Goal: Download file/media

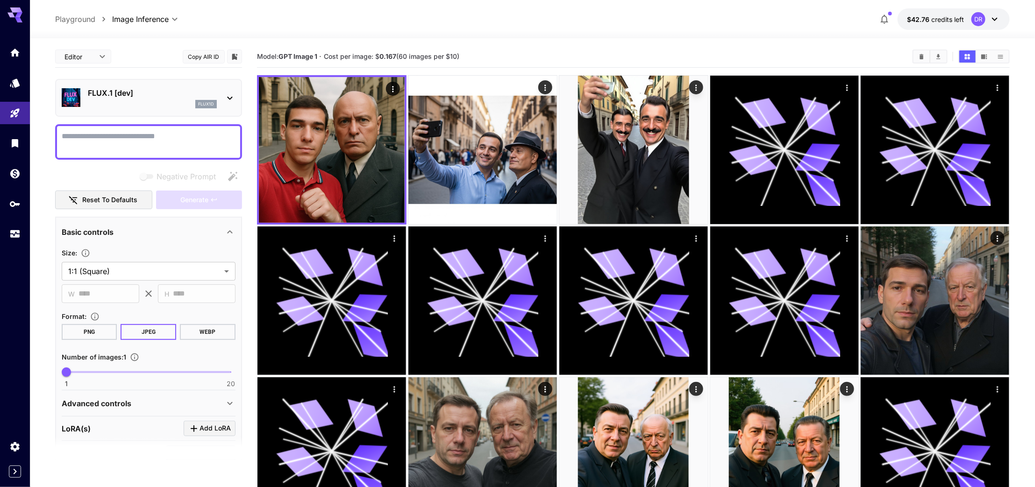
click at [124, 101] on div "flux1d" at bounding box center [152, 104] width 129 height 8
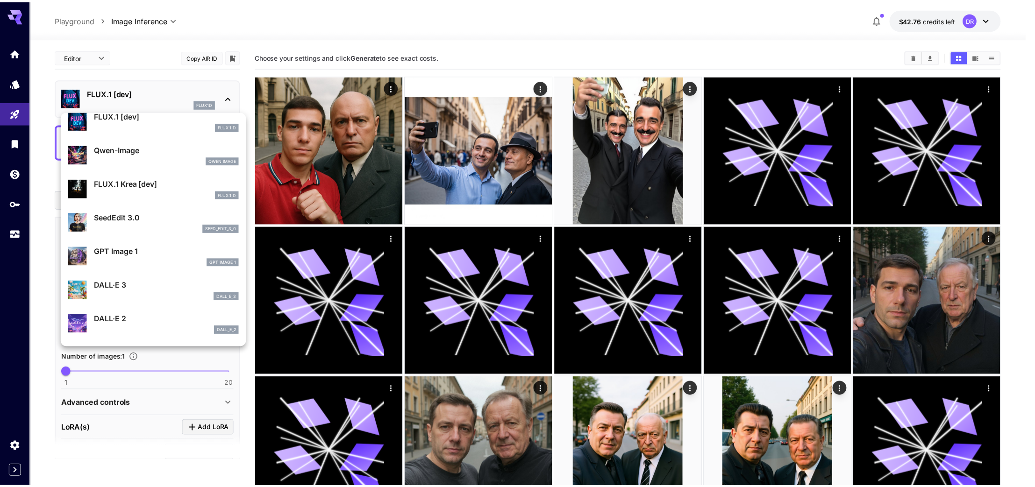
scroll to position [42, 0]
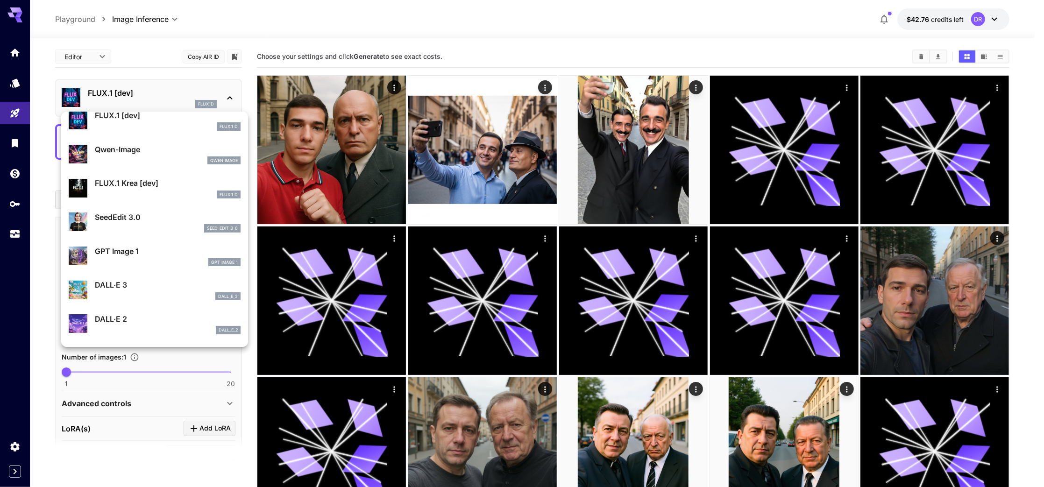
click at [242, 377] on div at bounding box center [522, 243] width 1044 height 487
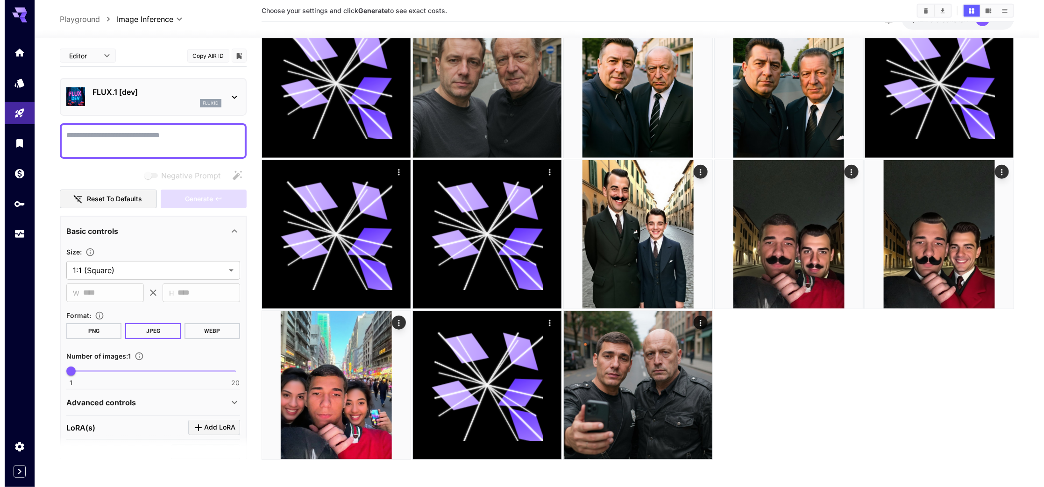
scroll to position [367, 0]
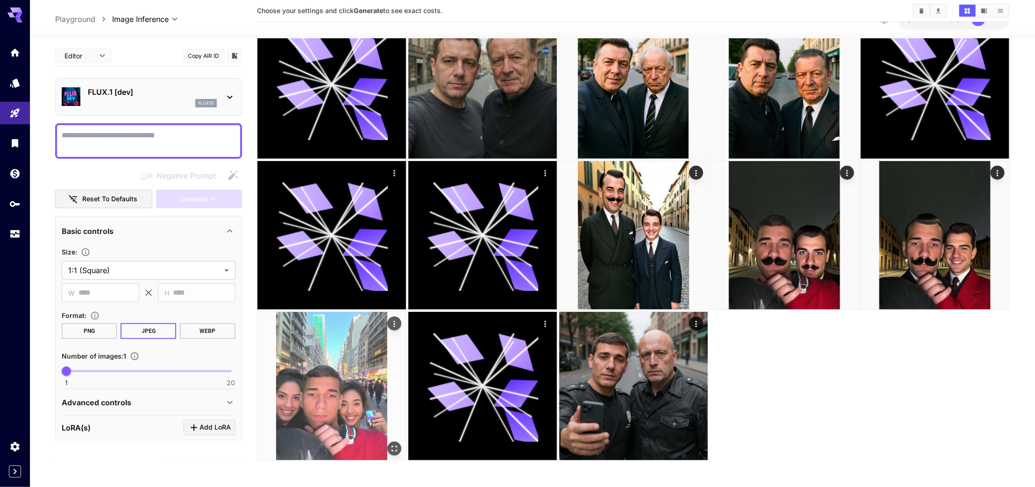
click at [390, 445] on icon "Open in fullscreen" at bounding box center [394, 448] width 9 height 9
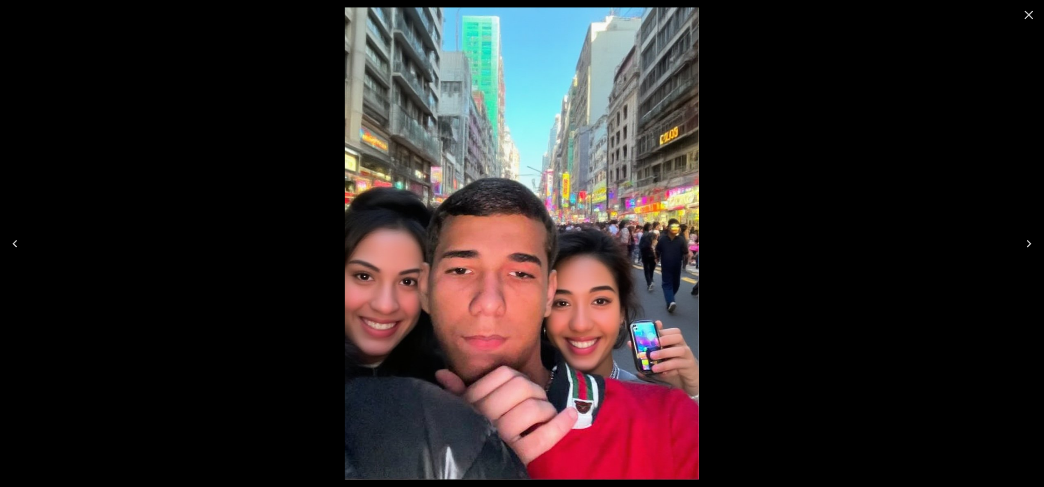
click at [1028, 26] on div at bounding box center [1029, 15] width 30 height 30
click at [1027, 24] on button "Close" at bounding box center [1029, 15] width 22 height 22
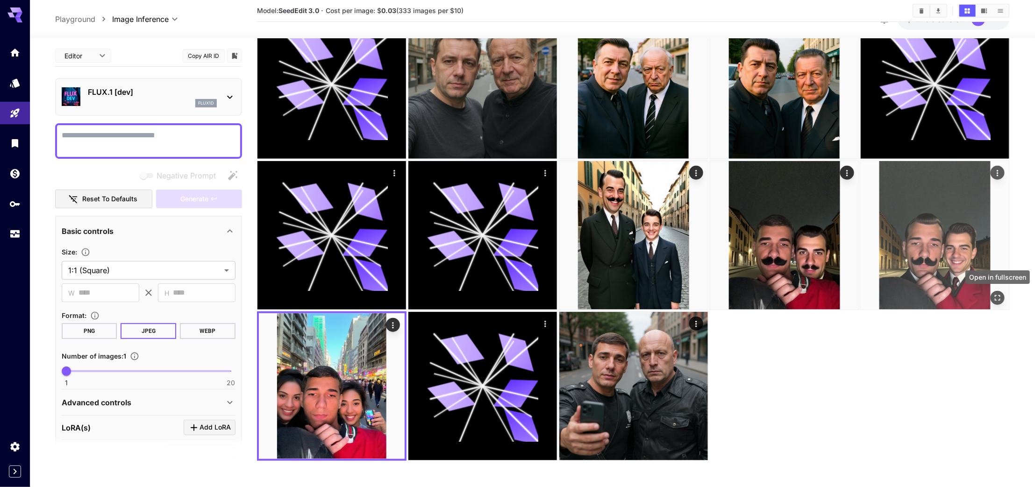
click at [1000, 293] on icon "Open in fullscreen" at bounding box center [997, 297] width 9 height 9
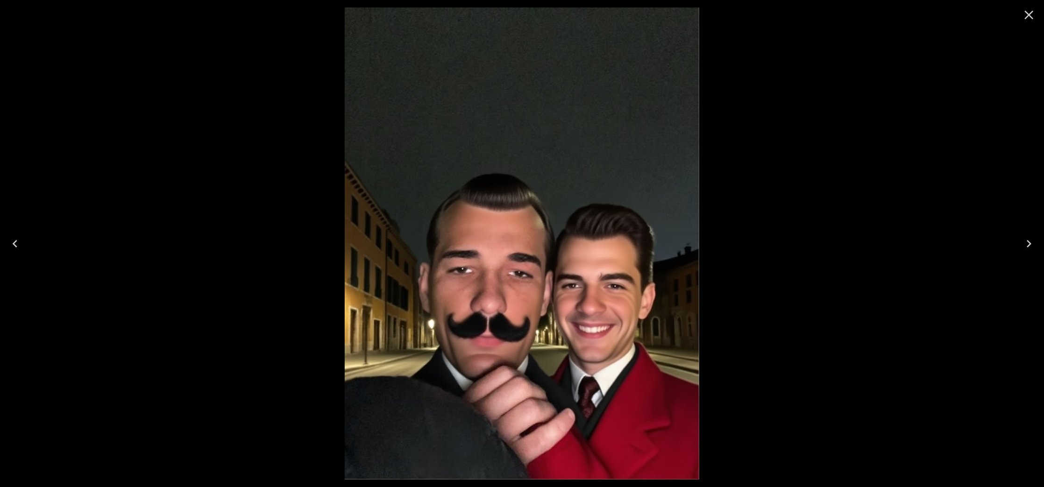
click at [1023, 15] on icon "Close" at bounding box center [1029, 14] width 15 height 15
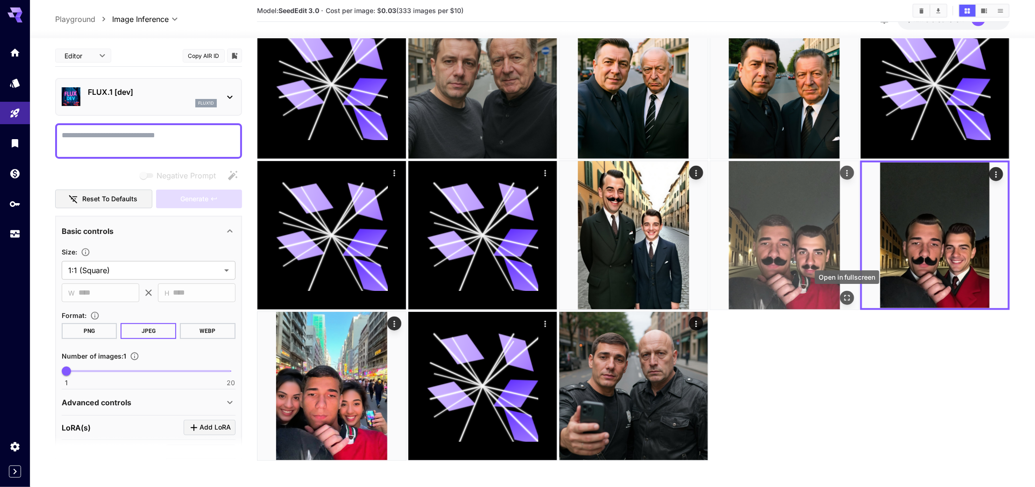
click at [853, 301] on div "Open in fullscreen" at bounding box center [847, 298] width 14 height 14
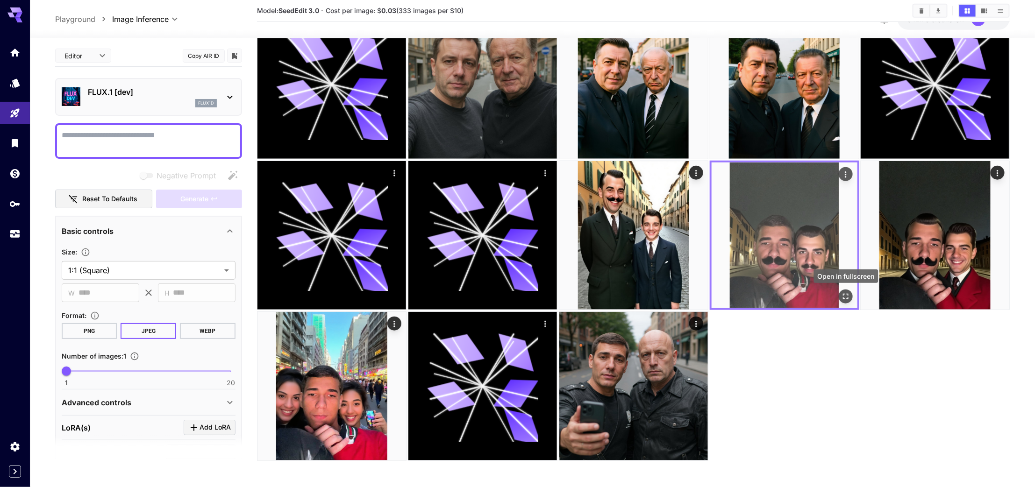
click at [849, 301] on button "Open in fullscreen" at bounding box center [845, 297] width 14 height 14
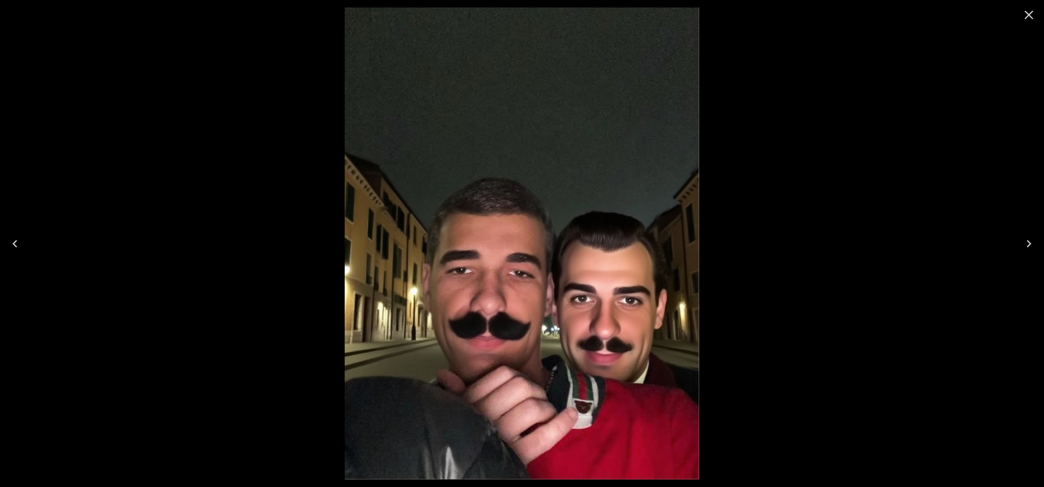
click at [1034, 16] on button "Close" at bounding box center [1029, 15] width 22 height 22
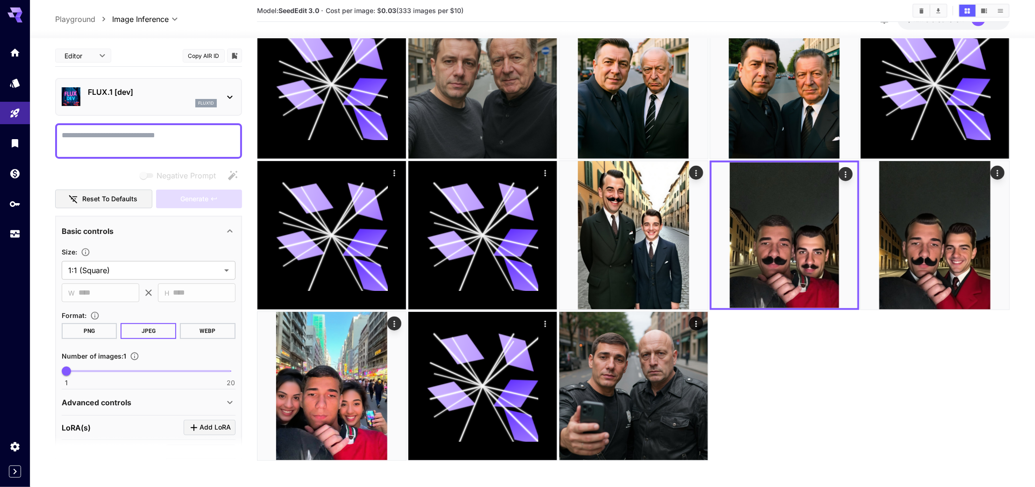
click at [125, 91] on p "FLUX.1 [dev]" at bounding box center [152, 91] width 129 height 11
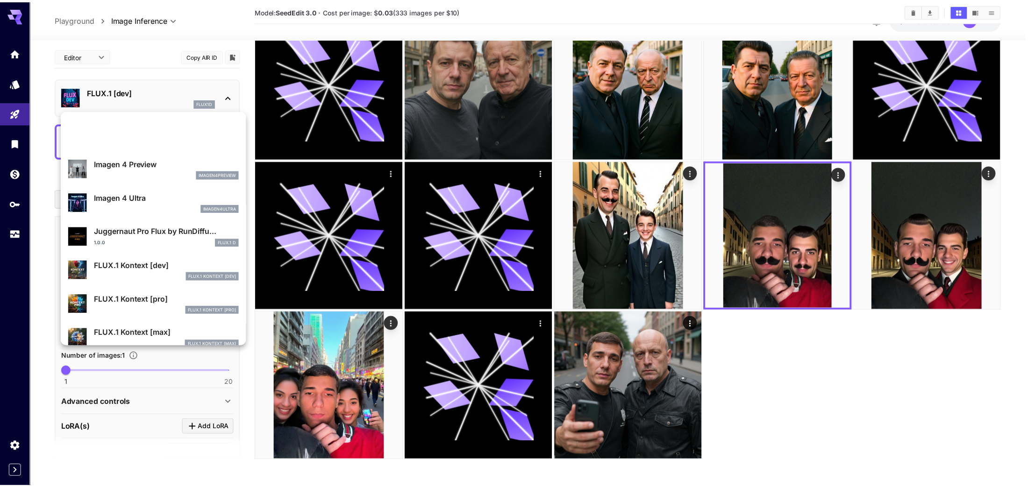
scroll to position [338, 0]
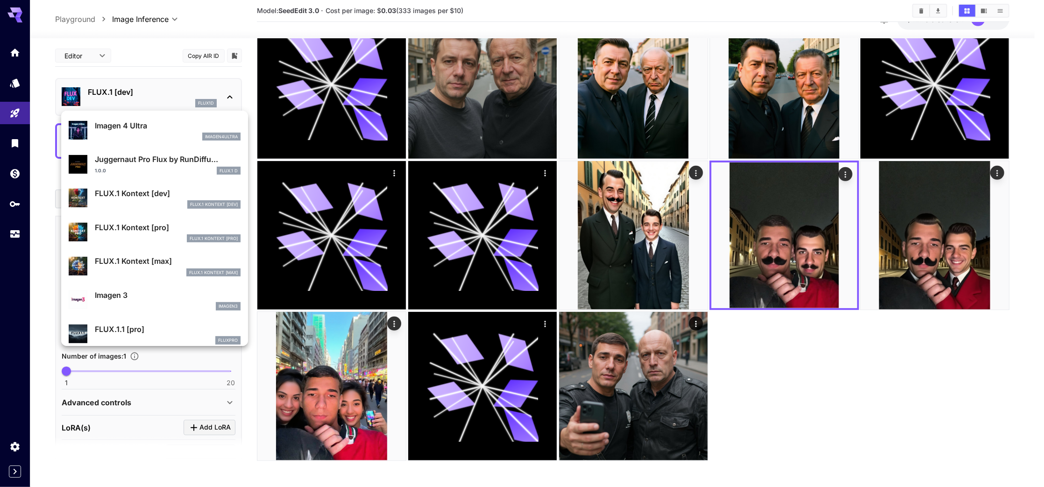
click at [138, 262] on p "FLUX.1 Kontext [max]" at bounding box center [168, 261] width 146 height 11
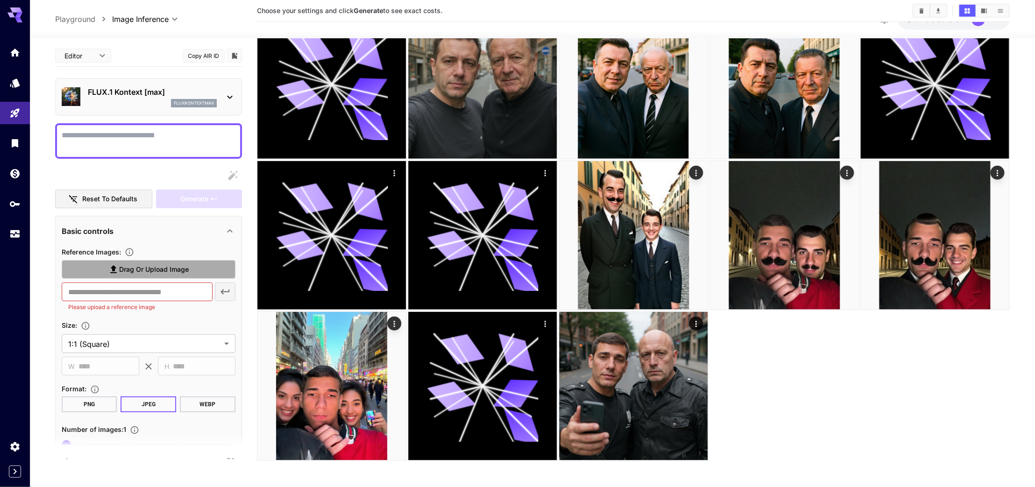
click at [130, 267] on span "Drag or upload image" at bounding box center [154, 270] width 70 height 12
click at [0, 0] on input "Drag or upload image" at bounding box center [0, 0] width 0 height 0
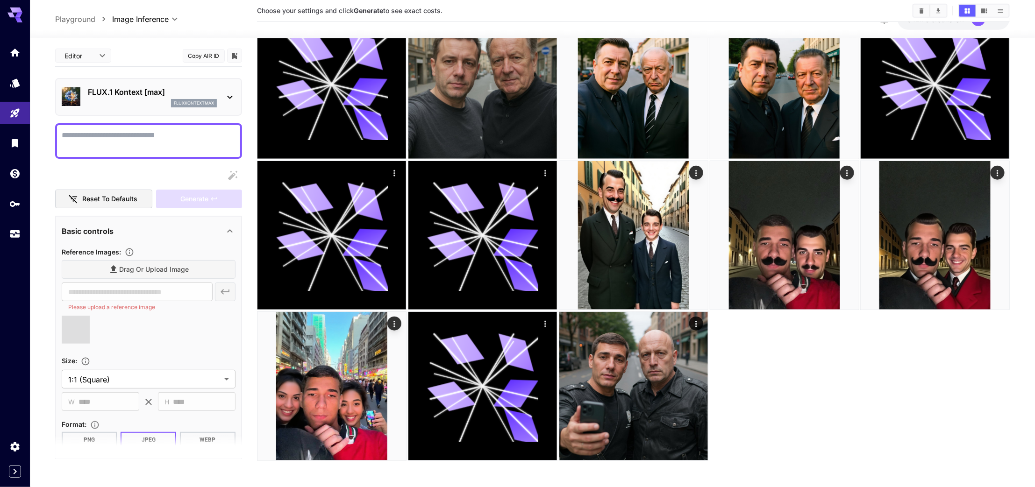
type input "**********"
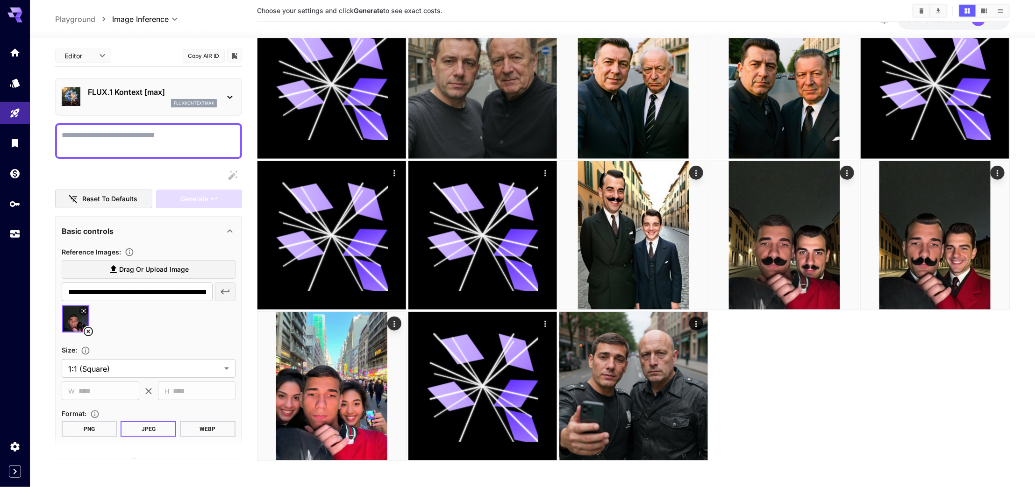
click at [117, 142] on textarea "Display cost in response" at bounding box center [149, 141] width 174 height 22
paste textarea "**********"
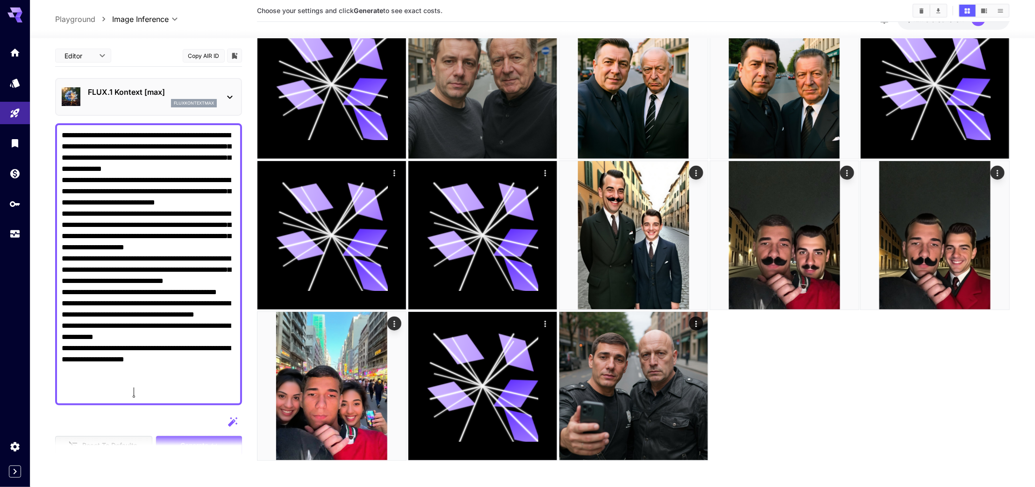
click at [65, 132] on textarea "Display cost in response" at bounding box center [149, 264] width 174 height 269
click at [160, 391] on textarea "Display cost in response" at bounding box center [149, 264] width 174 height 269
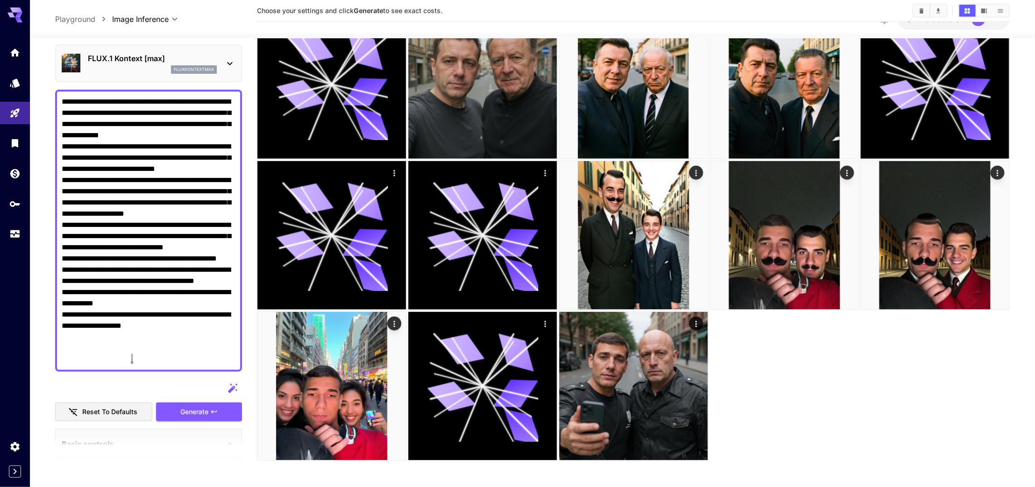
scroll to position [35, 0]
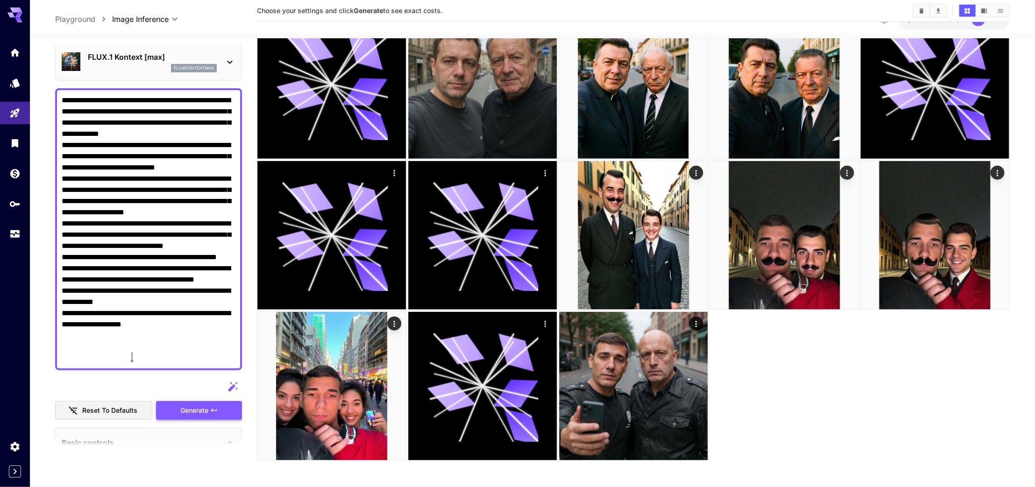
type textarea "**********"
click at [194, 412] on span "Generate" at bounding box center [194, 411] width 28 height 12
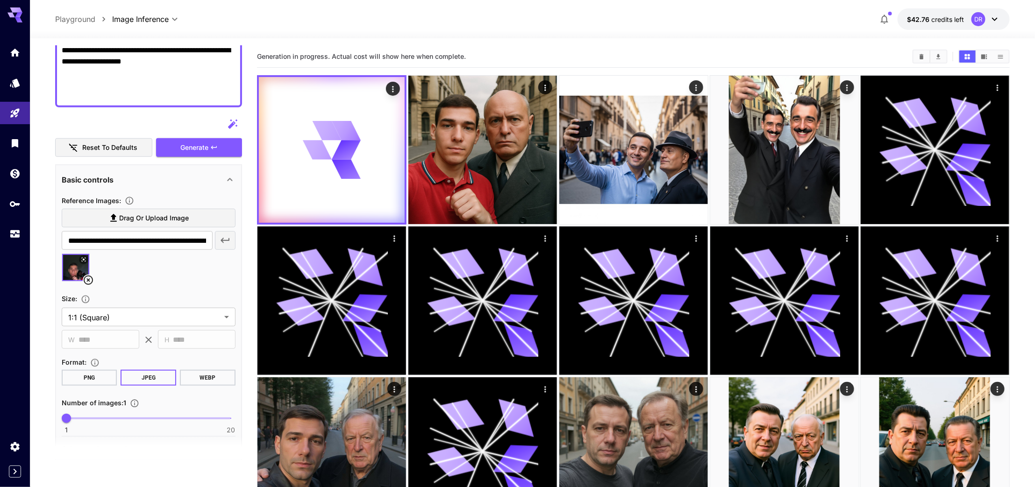
scroll to position [348, 0]
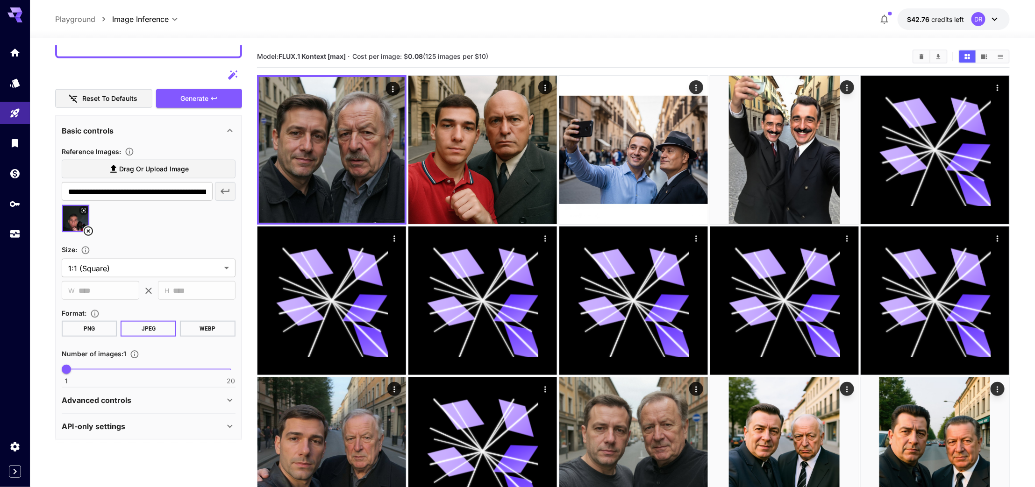
click at [84, 209] on icon at bounding box center [84, 211] width 6 height 6
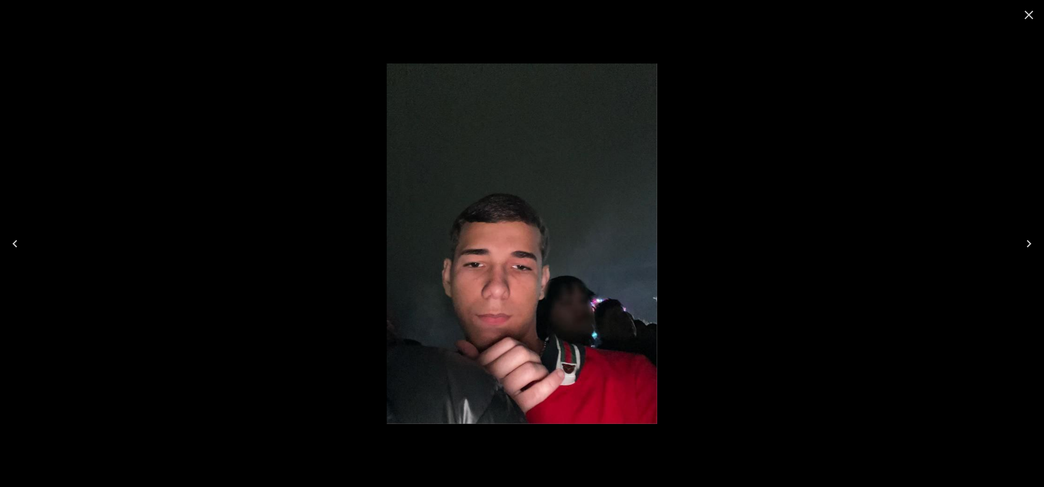
click at [1030, 17] on icon "Close" at bounding box center [1029, 14] width 15 height 15
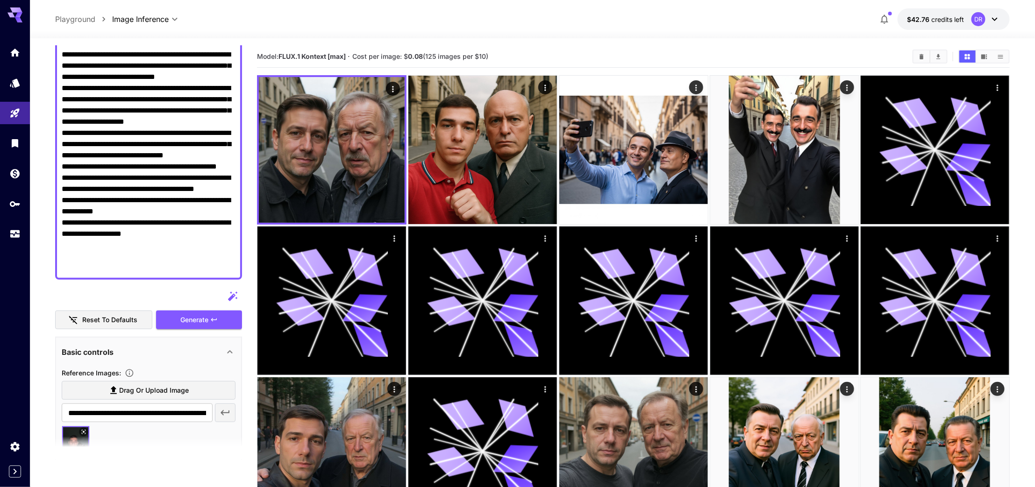
scroll to position [127, 0]
click at [196, 317] on span "Generate" at bounding box center [194, 320] width 28 height 12
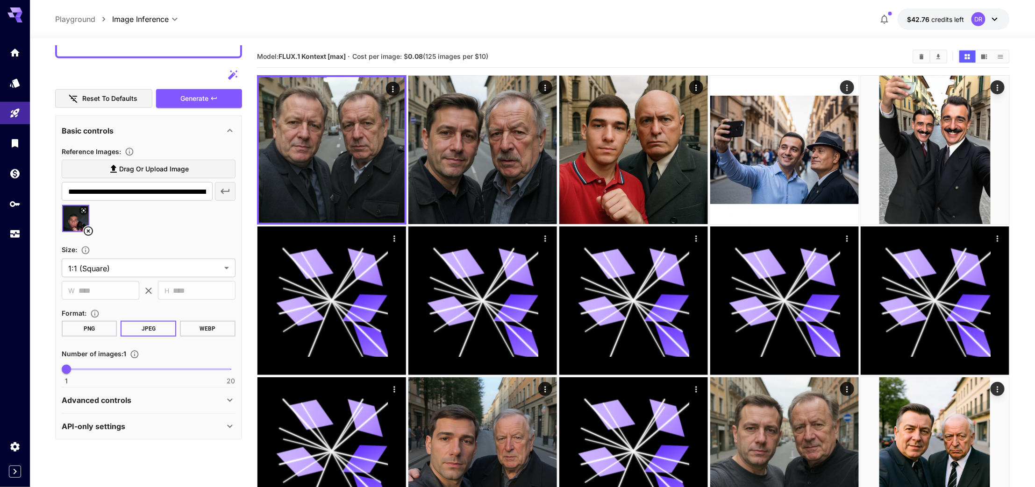
scroll to position [348, 0]
click at [103, 388] on div "Advanced controls Seed : ​" at bounding box center [149, 401] width 174 height 26
click at [103, 395] on p "Advanced controls" at bounding box center [97, 400] width 70 height 11
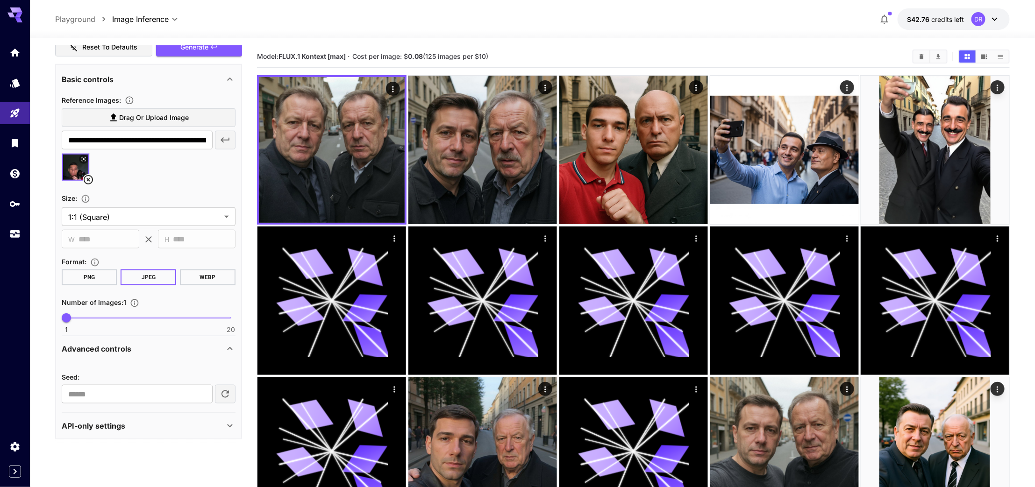
click at [122, 343] on p "Advanced controls" at bounding box center [97, 348] width 70 height 11
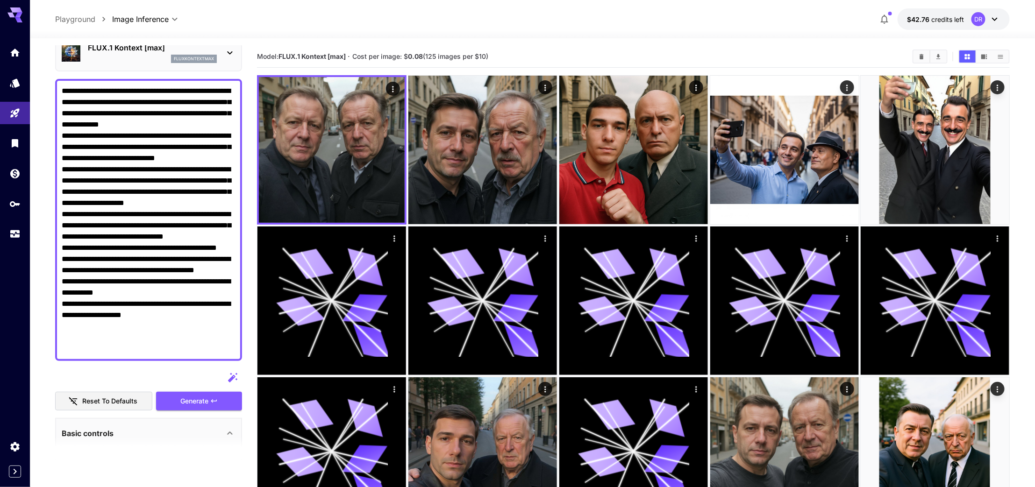
scroll to position [46, 0]
click at [178, 402] on button "Generate" at bounding box center [199, 401] width 86 height 19
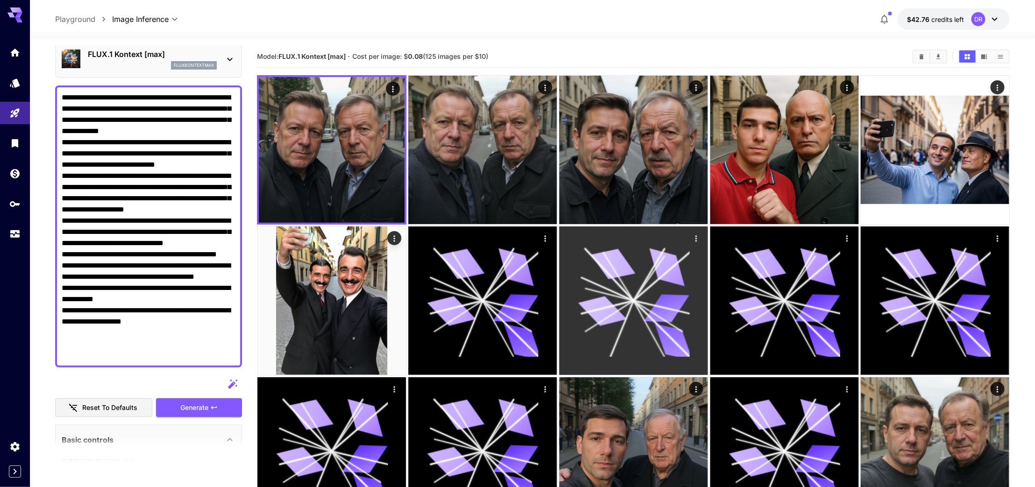
scroll to position [520, 0]
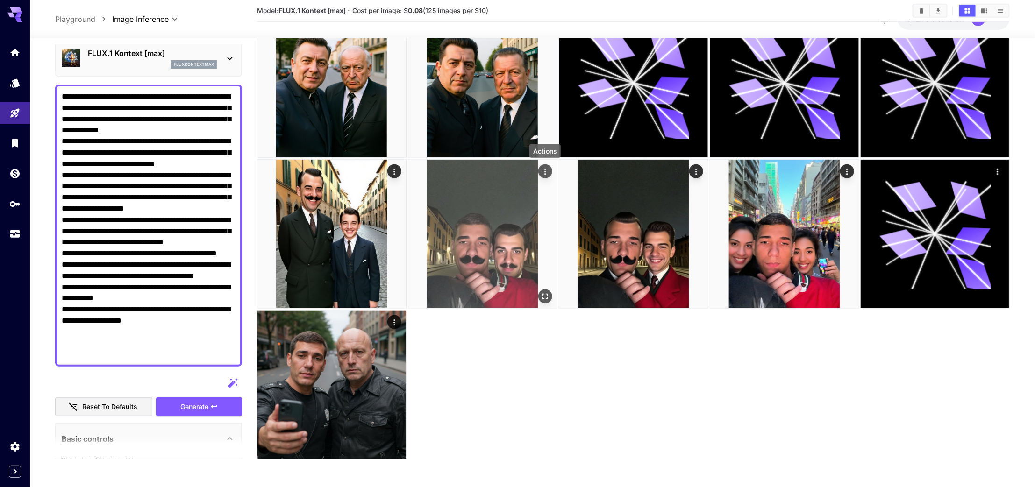
click at [543, 173] on icon "Actions" at bounding box center [544, 171] width 9 height 9
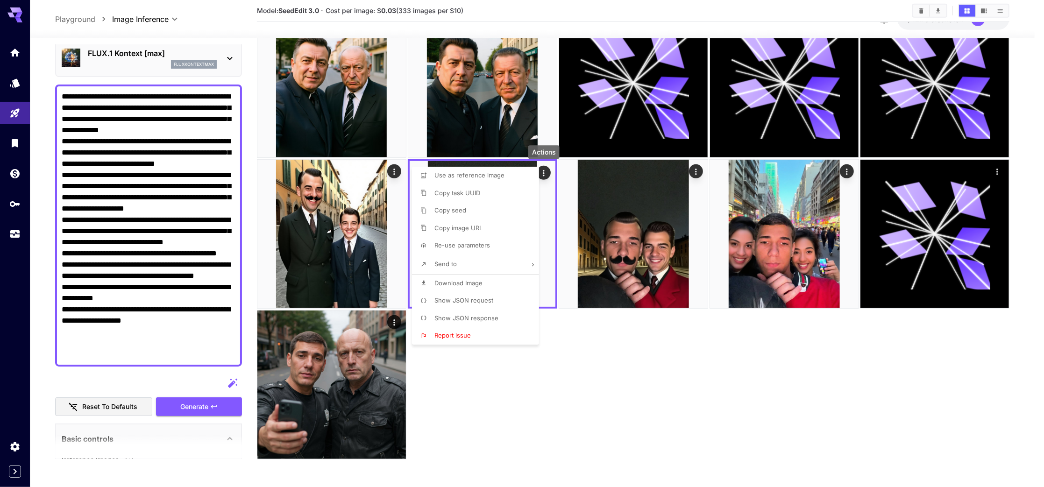
click at [483, 275] on li "Download Image" at bounding box center [478, 284] width 133 height 18
click at [696, 170] on div at bounding box center [522, 243] width 1044 height 487
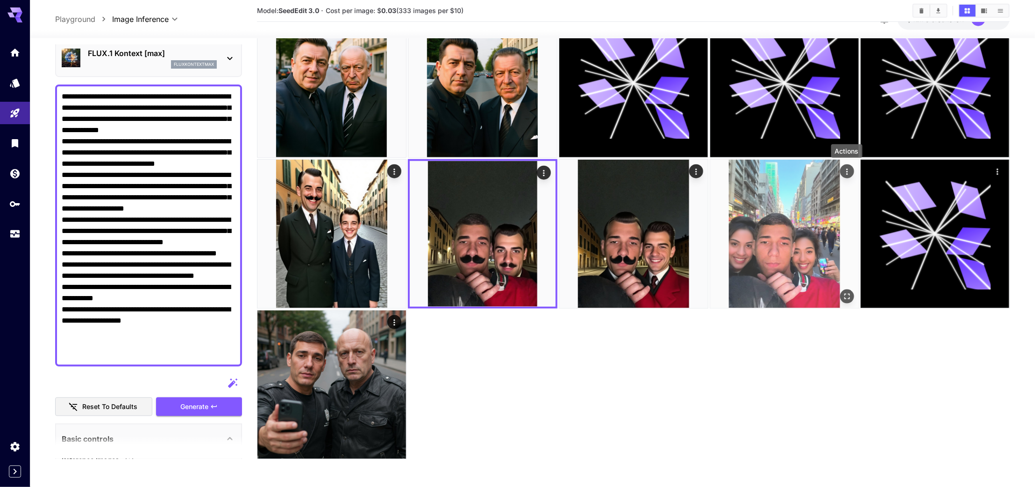
click at [847, 173] on icon "Actions" at bounding box center [846, 171] width 9 height 9
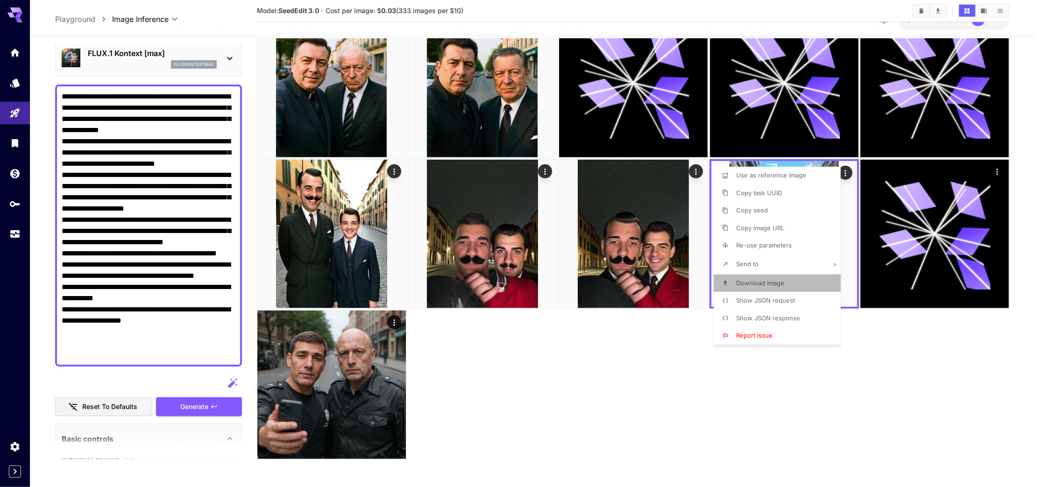
click at [769, 283] on span "Download Image" at bounding box center [760, 282] width 48 height 7
click at [696, 167] on div at bounding box center [522, 243] width 1044 height 487
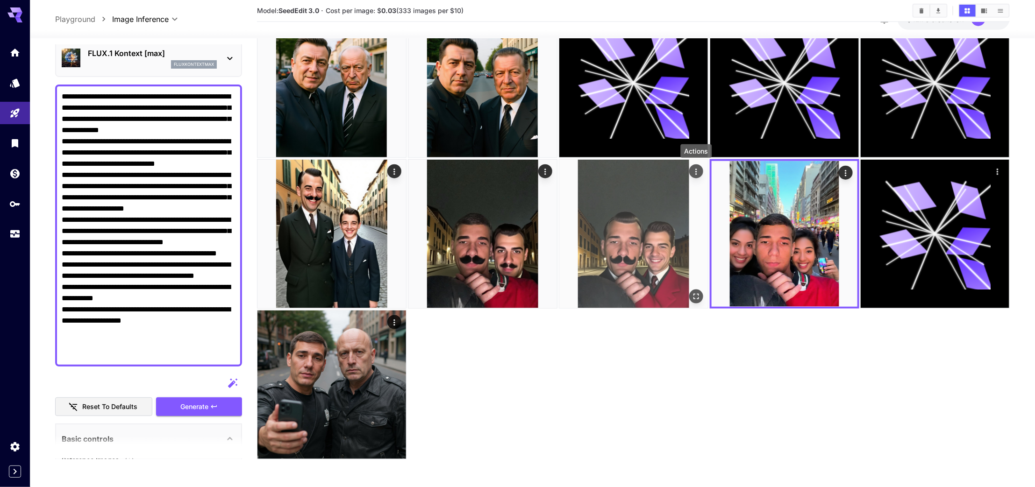
click at [696, 173] on icon "Actions" at bounding box center [695, 171] width 9 height 9
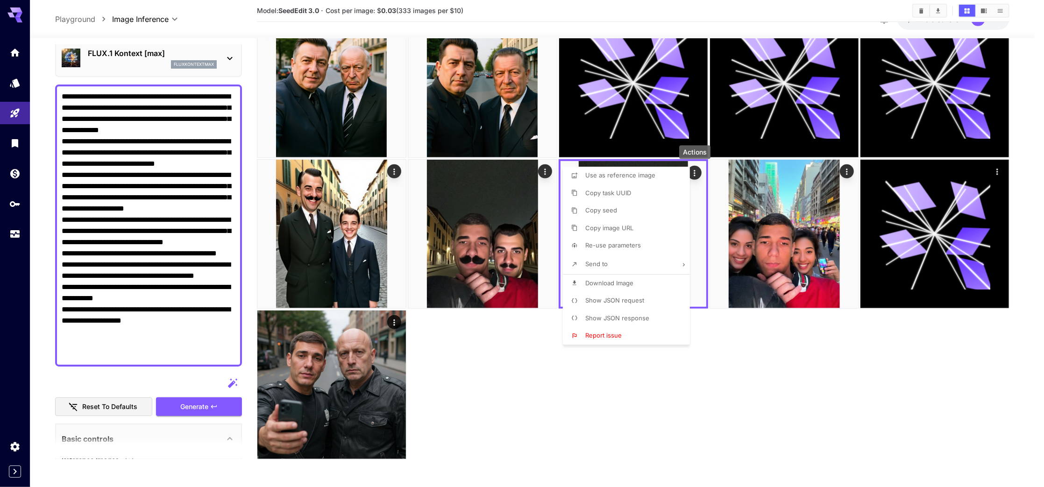
click at [652, 285] on li "Download Image" at bounding box center [629, 284] width 133 height 18
click at [550, 392] on div at bounding box center [522, 243] width 1044 height 487
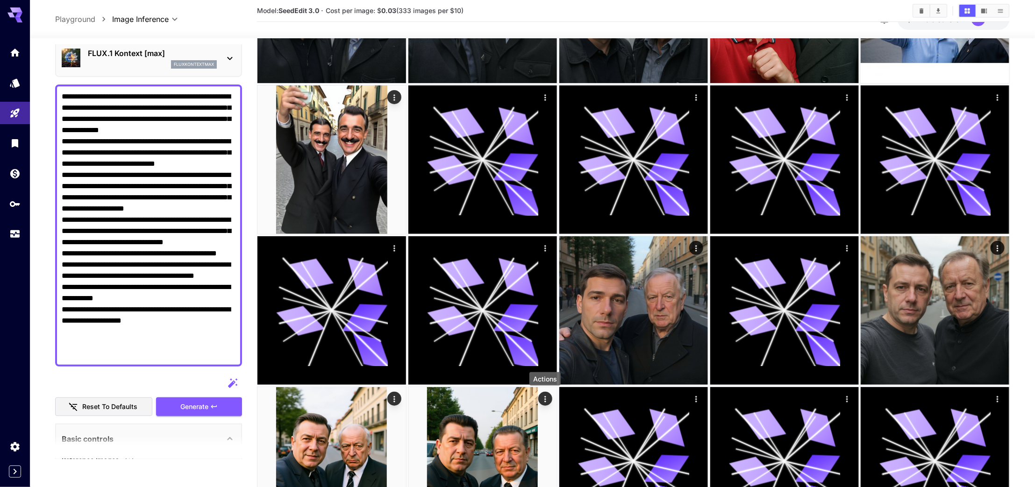
scroll to position [0, 0]
